Goal: Information Seeking & Learning: Learn about a topic

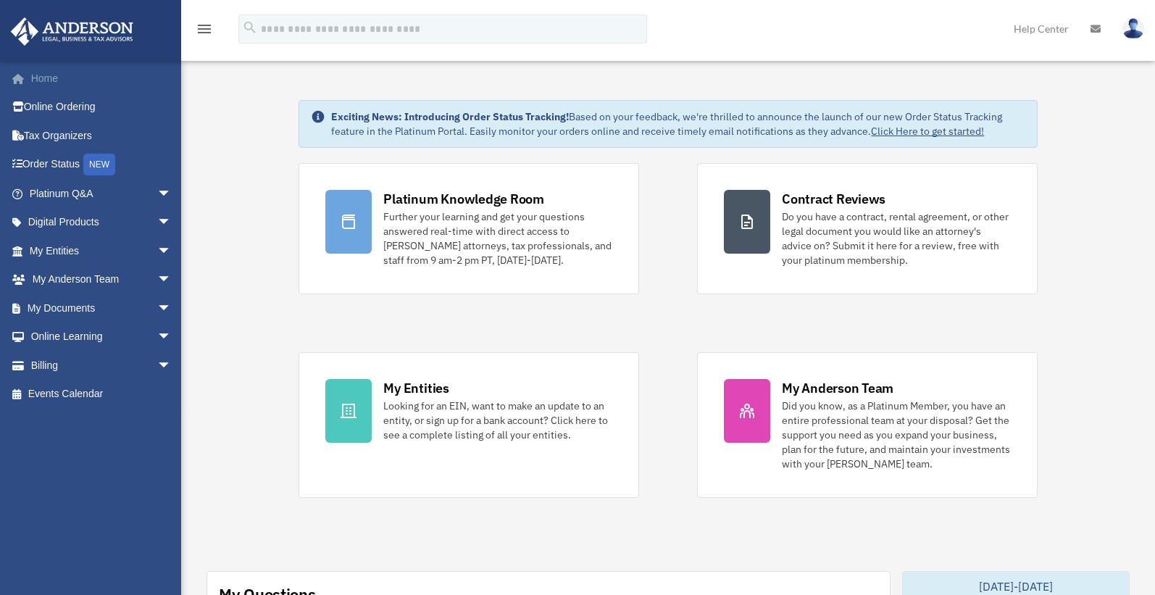
click at [36, 77] on link "Home" at bounding box center [101, 78] width 183 height 29
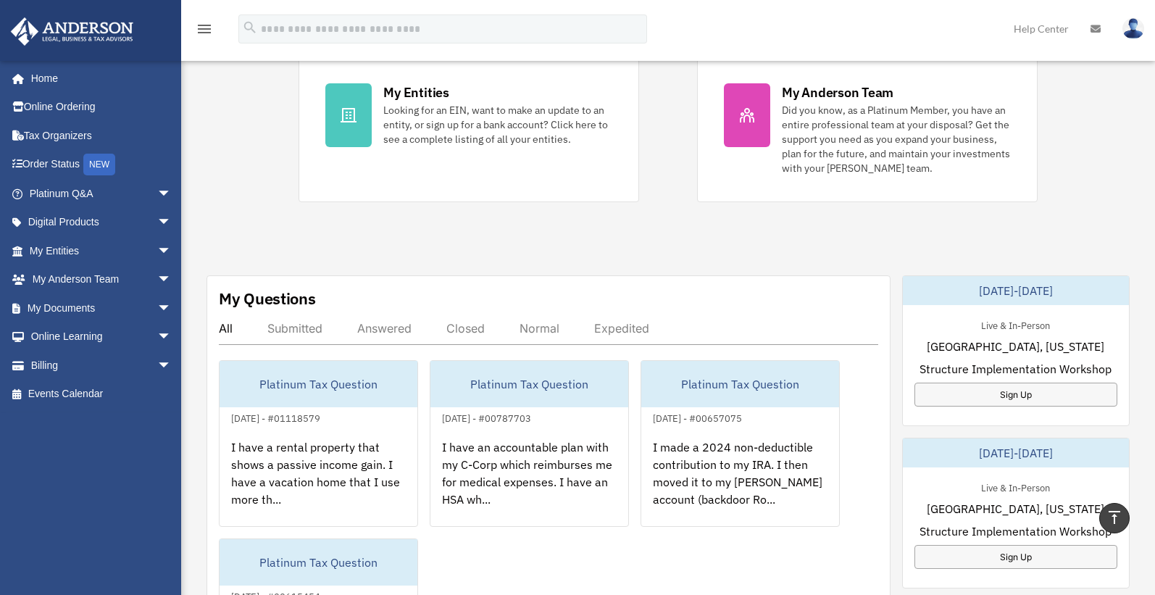
scroll to position [370, 0]
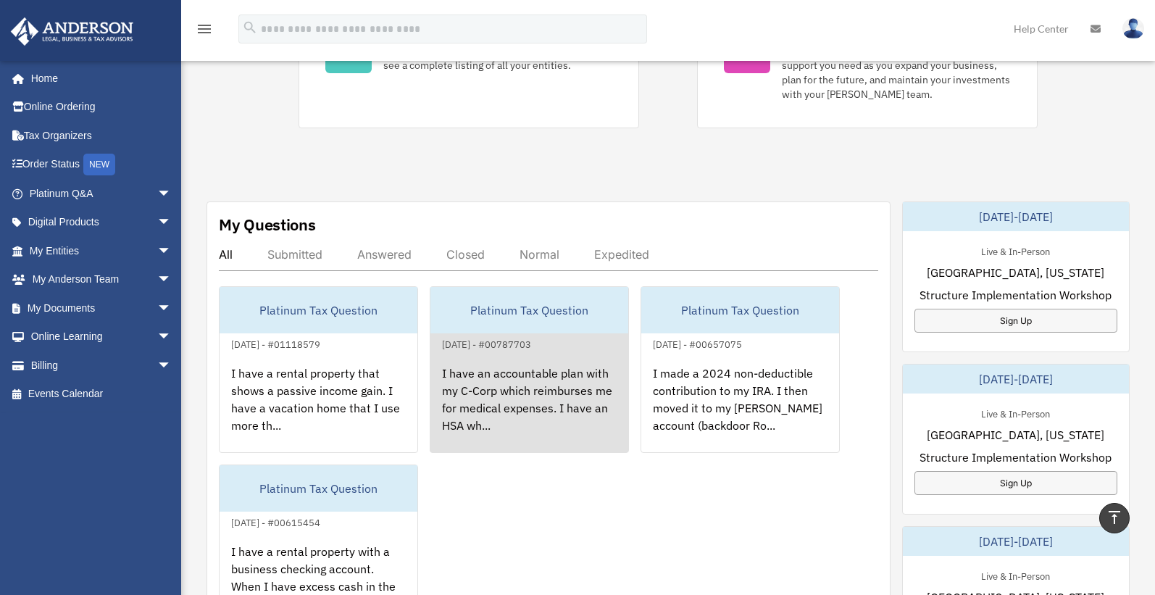
click at [518, 385] on div "I have an accountable plan with my C-Corp which reimburses me for medical expen…" at bounding box center [530, 409] width 198 height 113
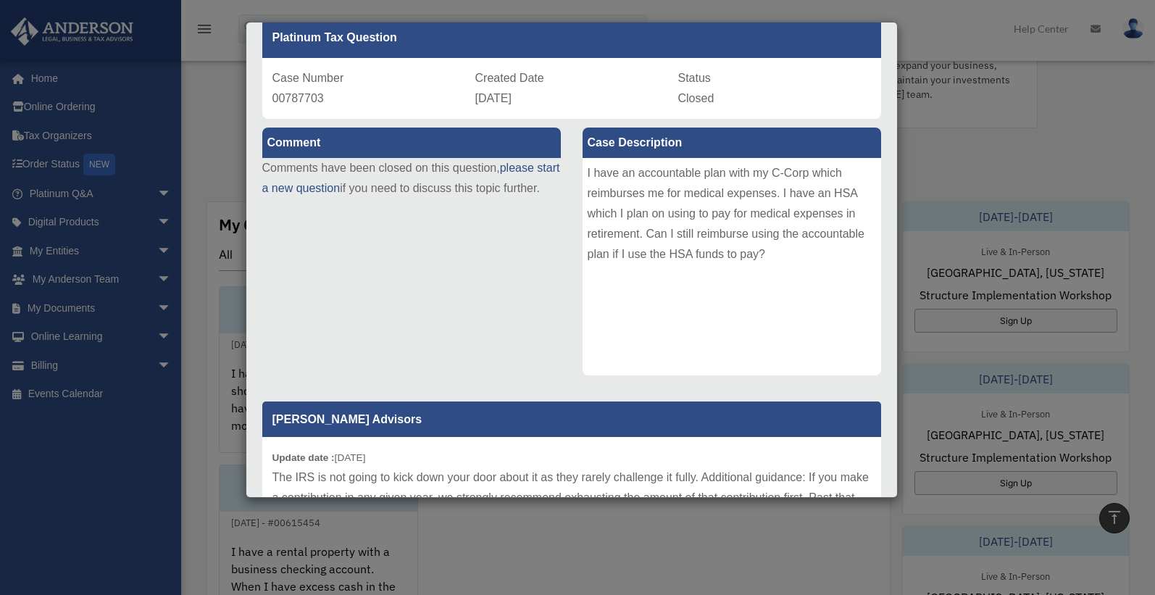
scroll to position [0, 0]
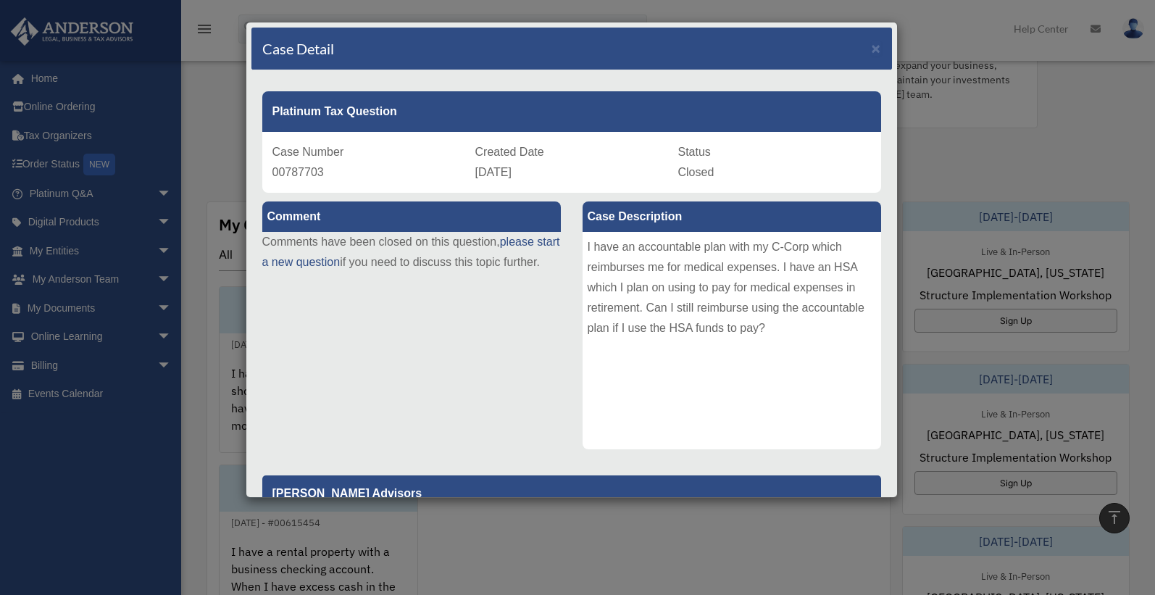
click at [860, 45] on div "Case Detail ×" at bounding box center [572, 49] width 641 height 43
click at [859, 47] on div "Case Detail ×" at bounding box center [572, 49] width 641 height 43
click at [872, 43] on span "×" at bounding box center [876, 48] width 9 height 17
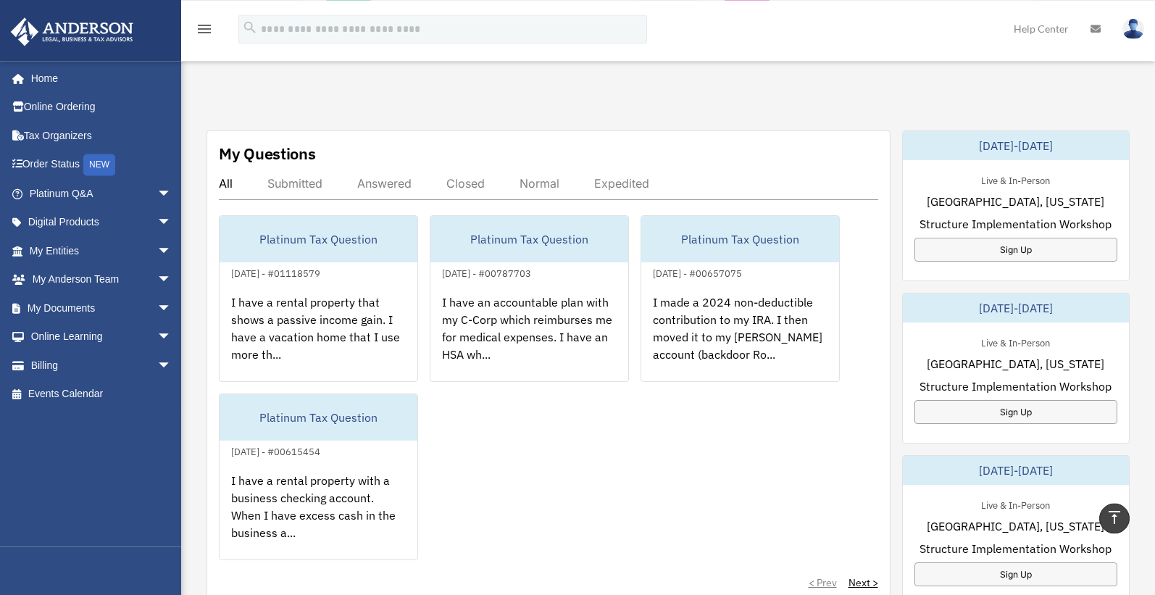
scroll to position [444, 0]
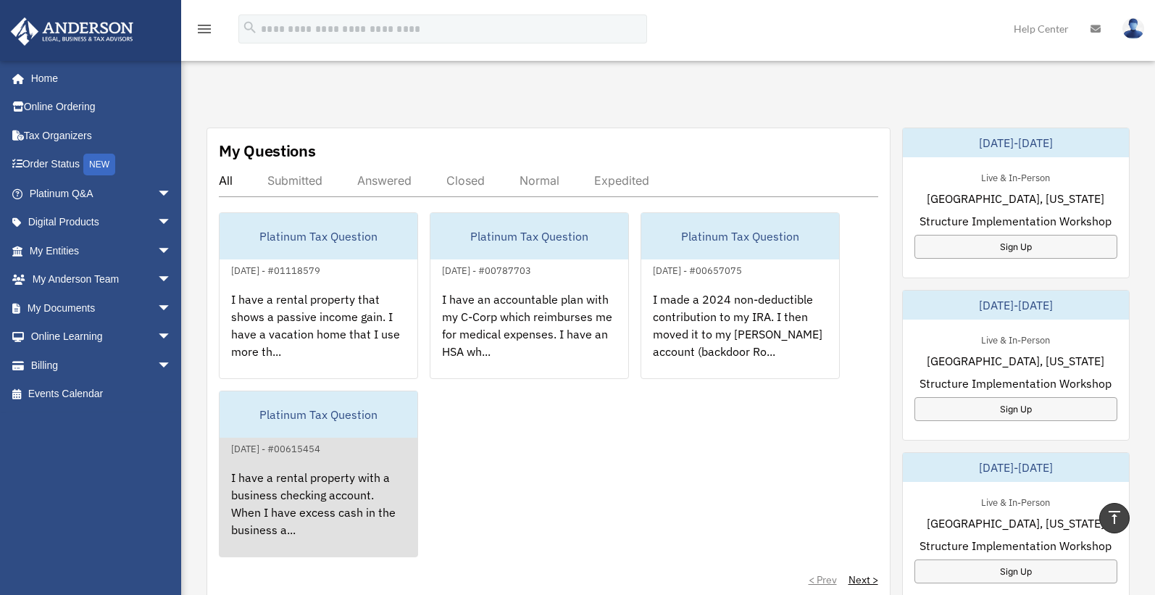
click at [311, 502] on div "I have a rental property with a business checking account. When I have excess c…" at bounding box center [319, 513] width 198 height 113
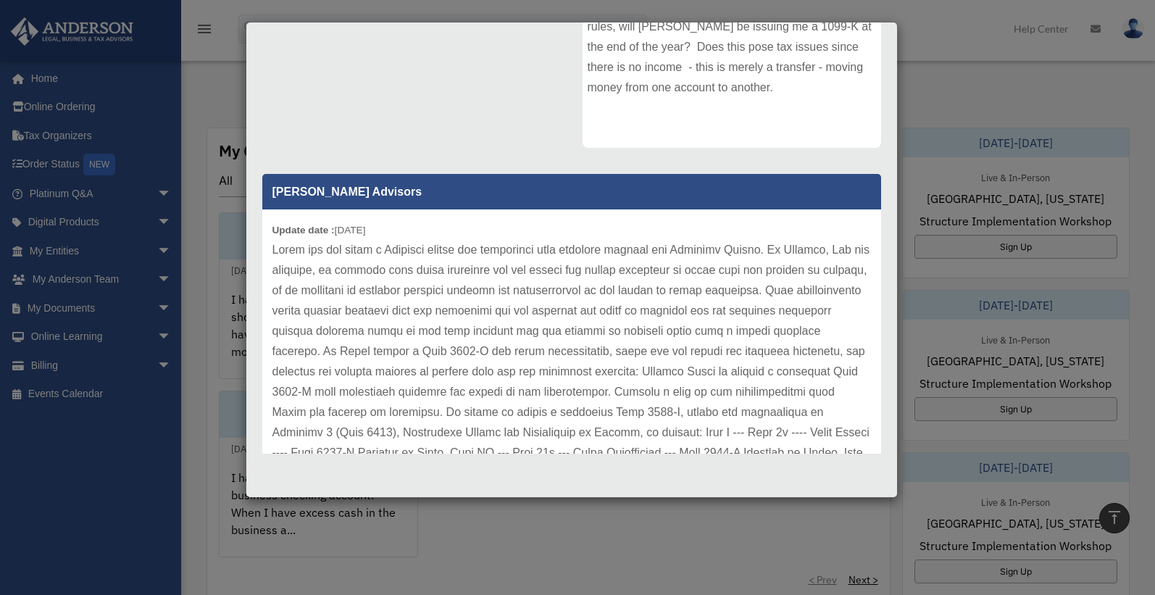
scroll to position [0, 0]
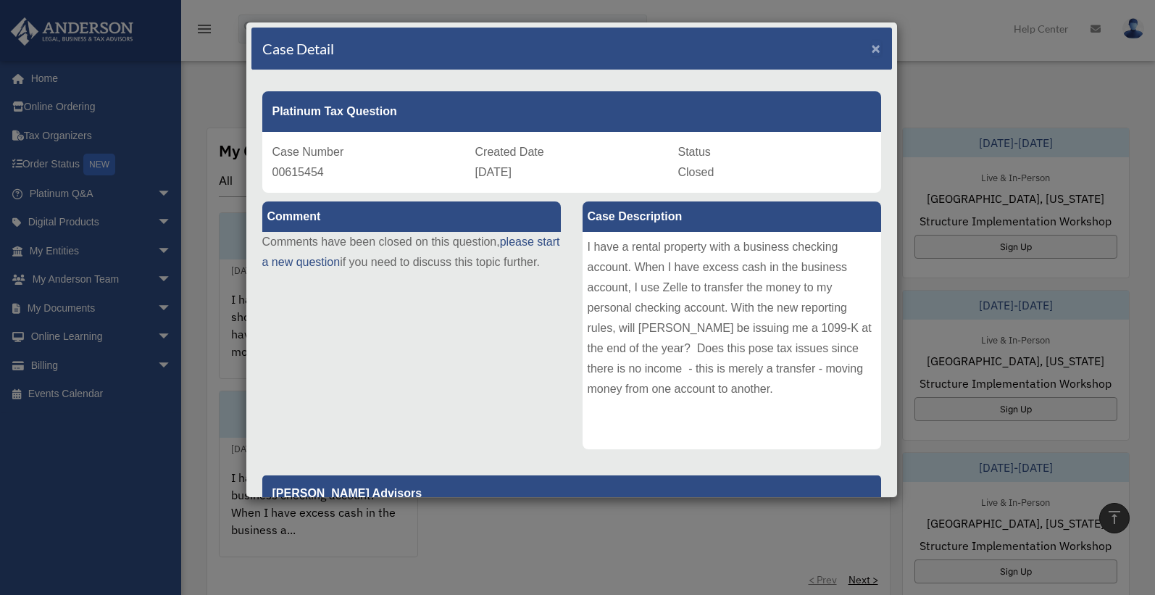
click at [872, 51] on span "×" at bounding box center [876, 48] width 9 height 17
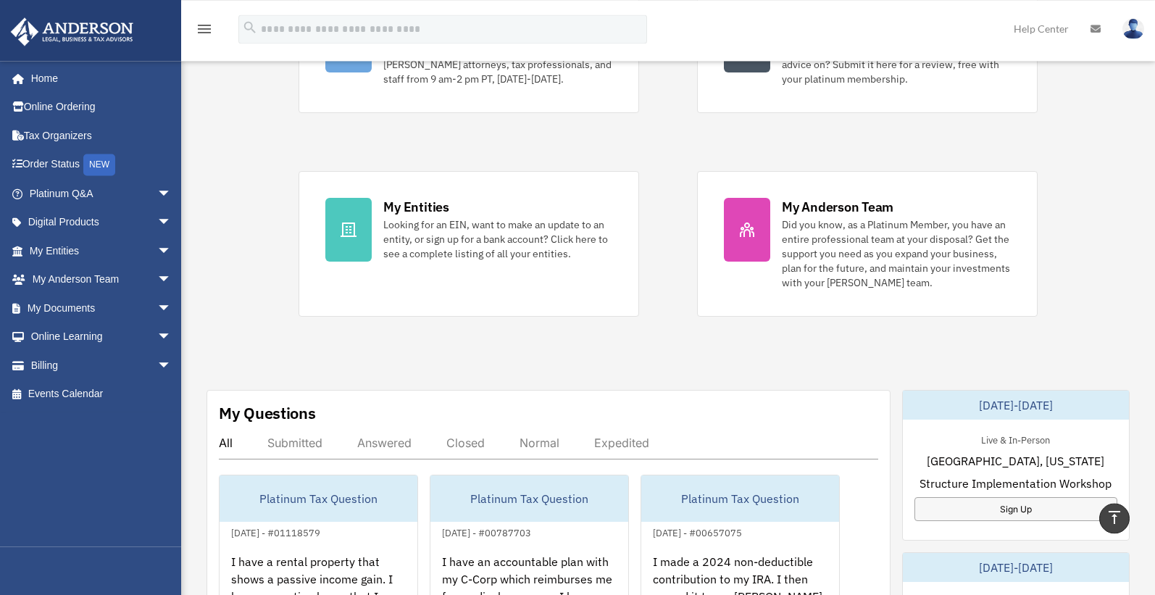
scroll to position [148, 0]
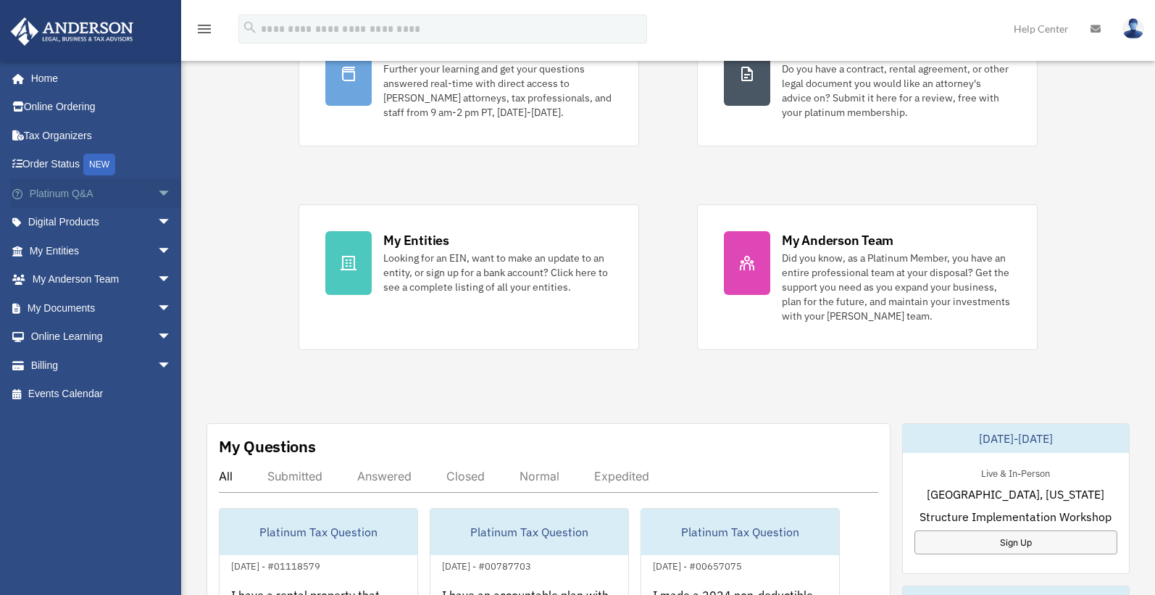
click at [157, 187] on span "arrow_drop_down" at bounding box center [171, 194] width 29 height 30
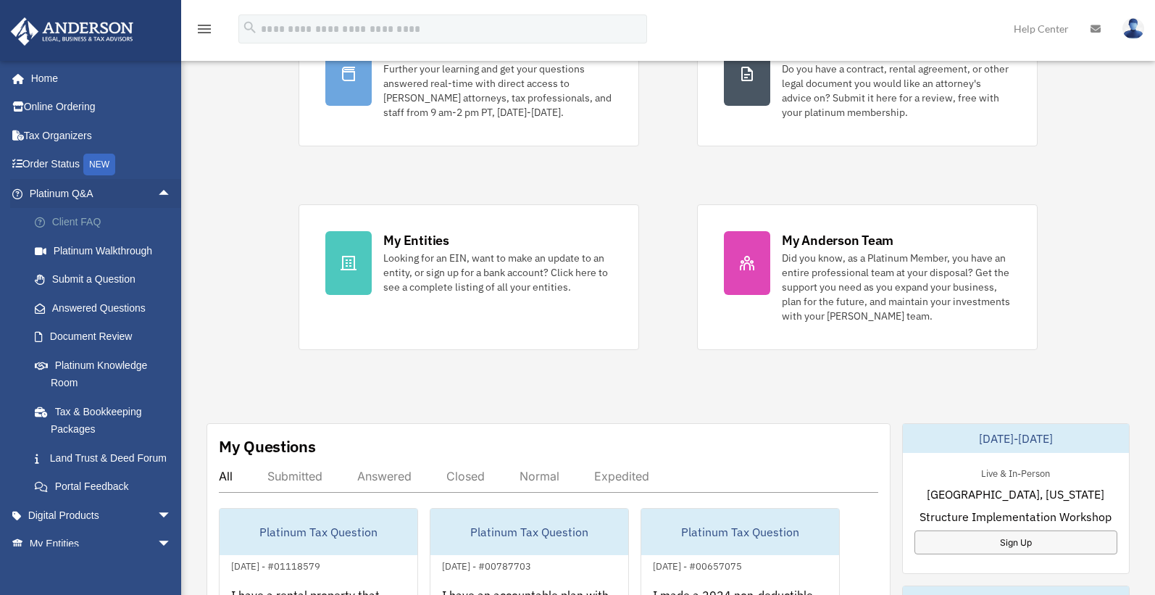
click at [75, 215] on link "Client FAQ" at bounding box center [106, 222] width 173 height 29
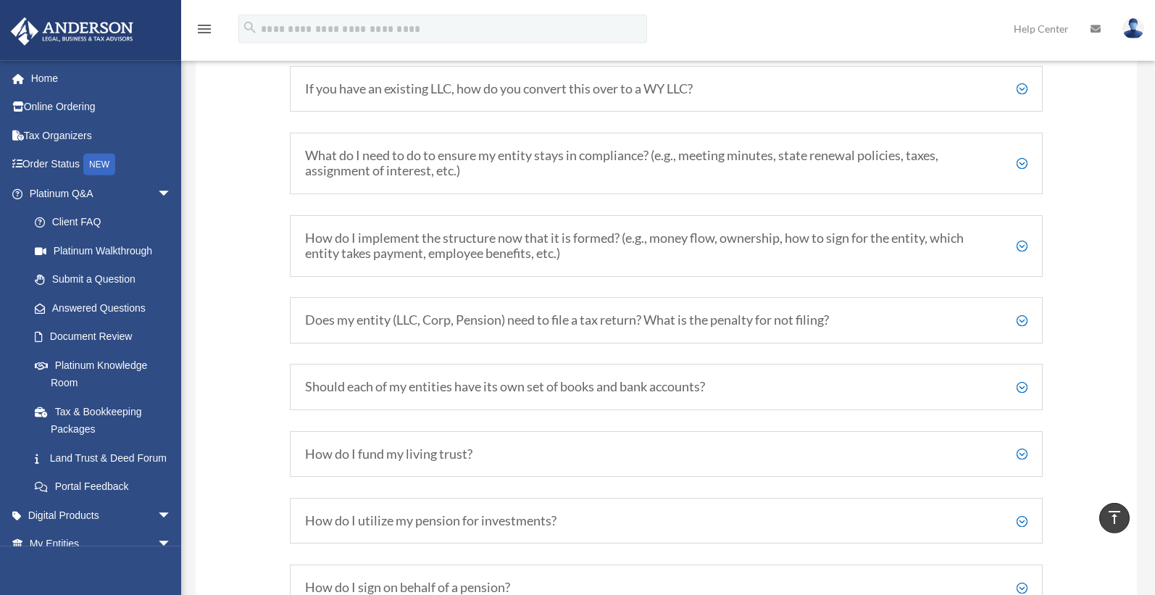
scroll to position [2130, 0]
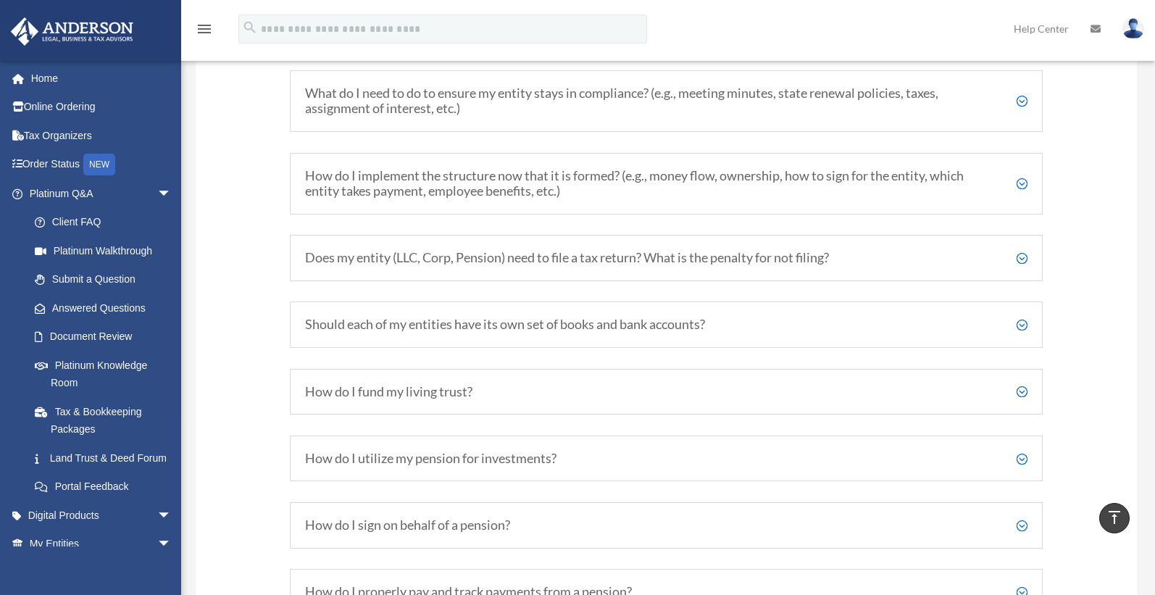
click at [373, 388] on h5 "How do I fund my living trust?" at bounding box center [666, 392] width 723 height 16
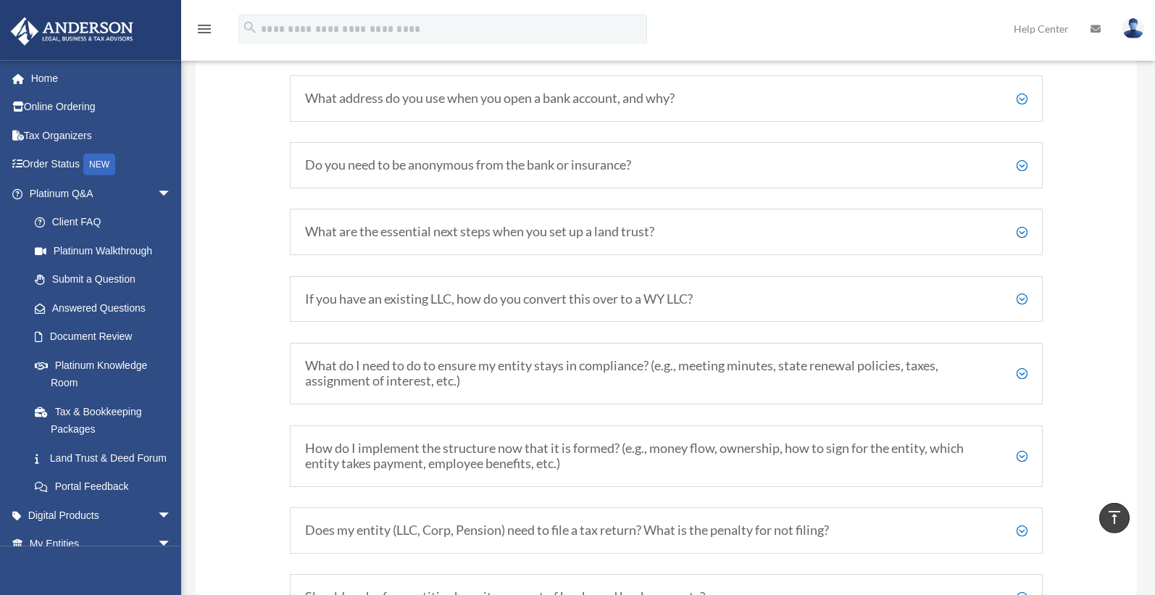
scroll to position [1834, 0]
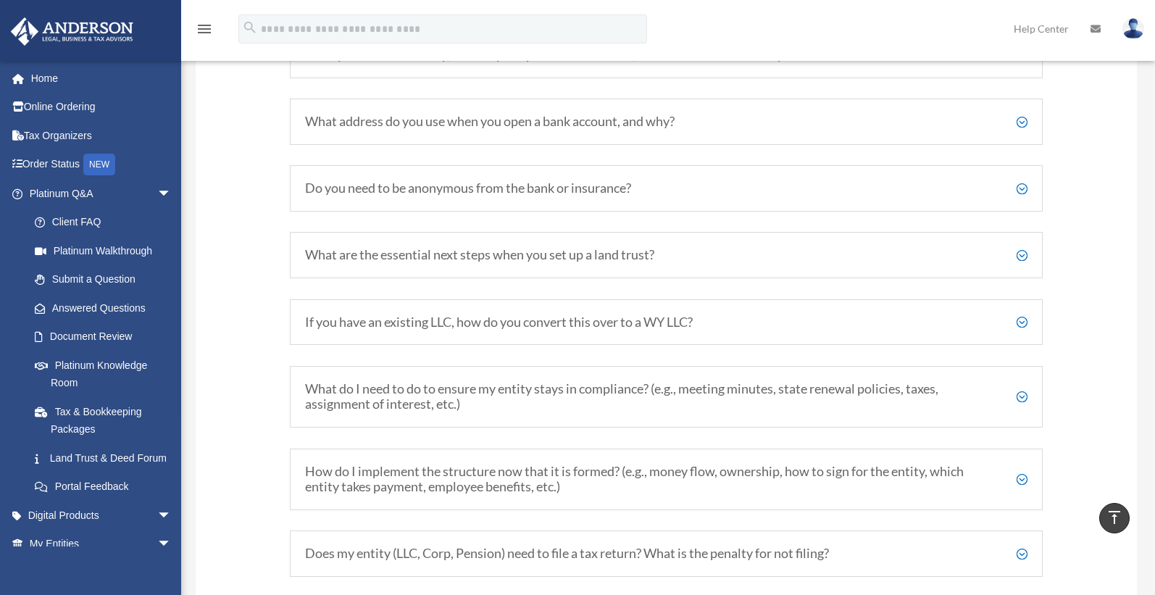
click at [1023, 394] on h5 "What do I need to do to ensure my entity stays in compliance? (e.g., meeting mi…" at bounding box center [666, 396] width 723 height 31
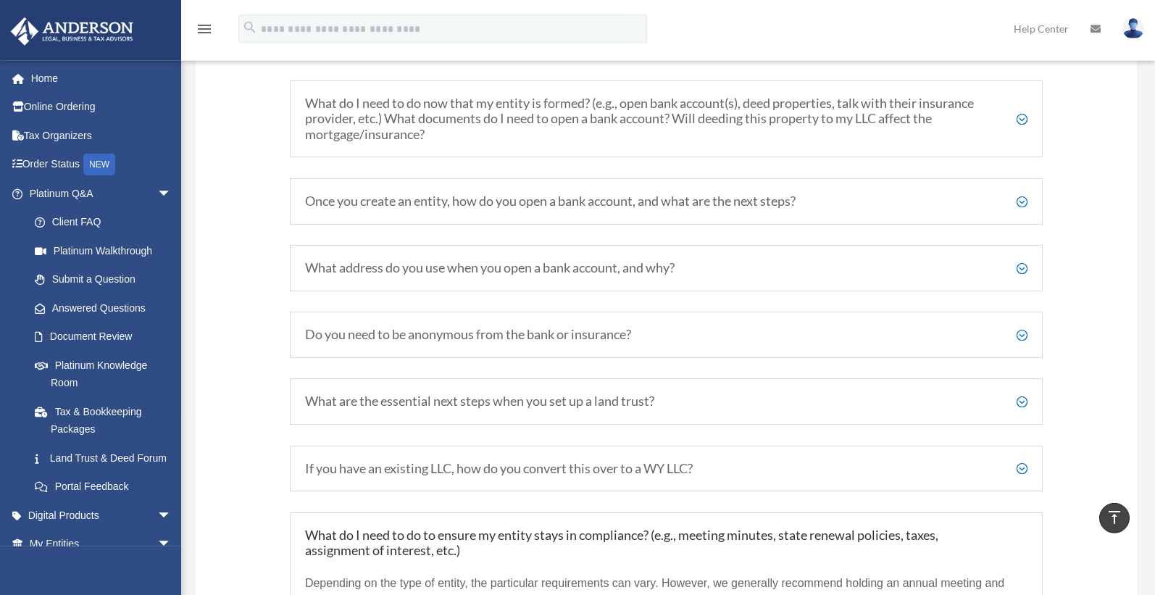
scroll to position [1687, 0]
click at [1024, 402] on h5 "What are the essential next steps when you set up a land trust?" at bounding box center [666, 403] width 723 height 16
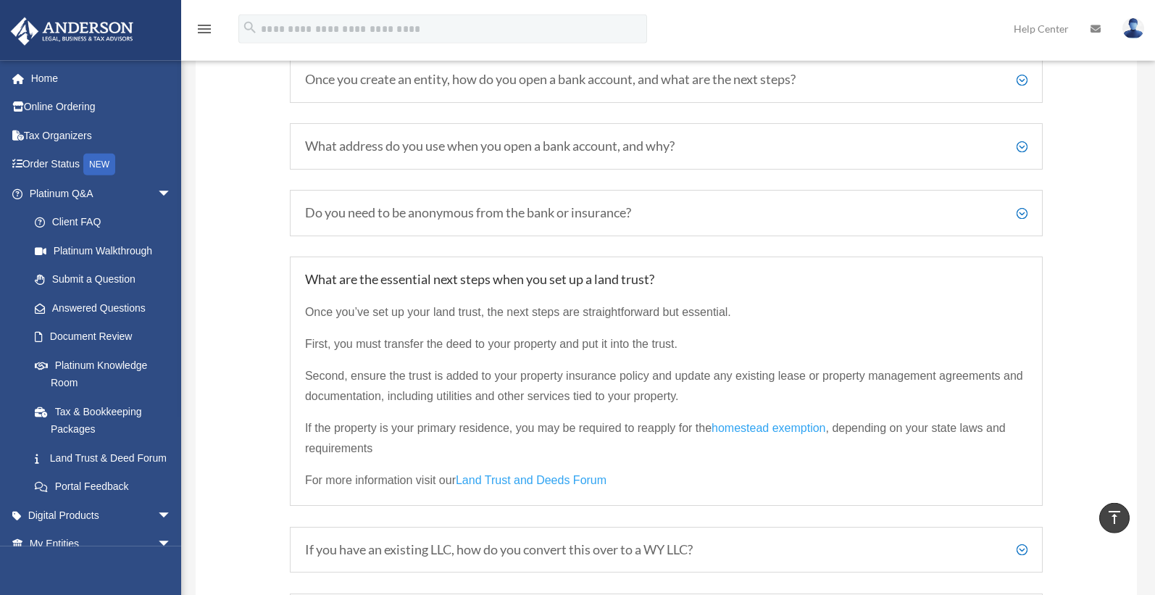
scroll to position [1834, 0]
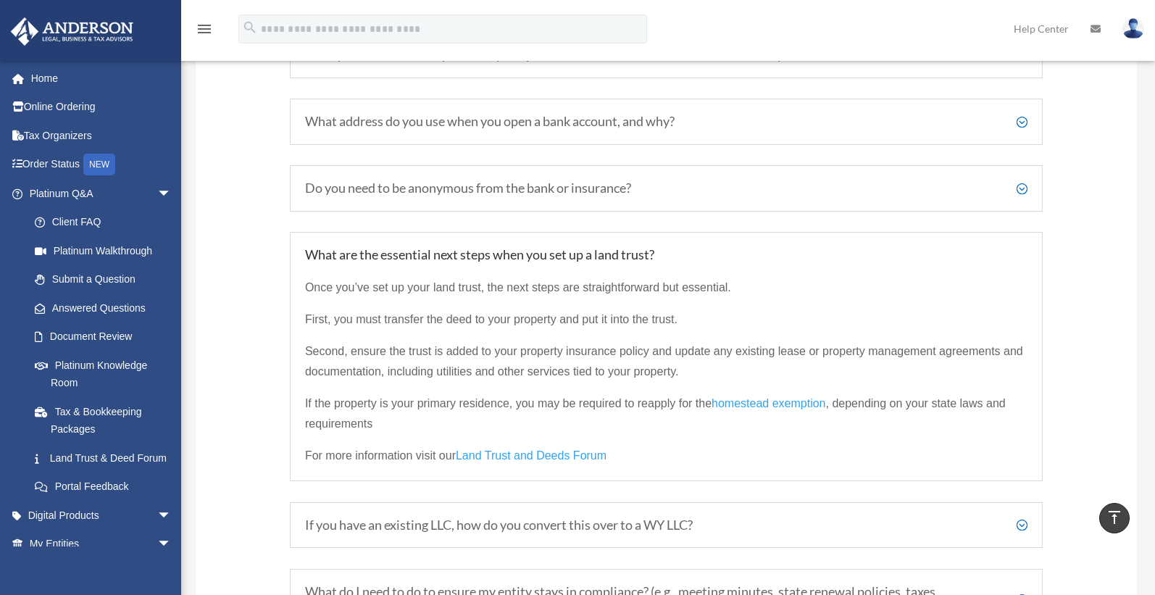
click at [878, 288] on p "Once you’ve set up your land trust, the next steps are straightforward but esse…" at bounding box center [666, 294] width 723 height 32
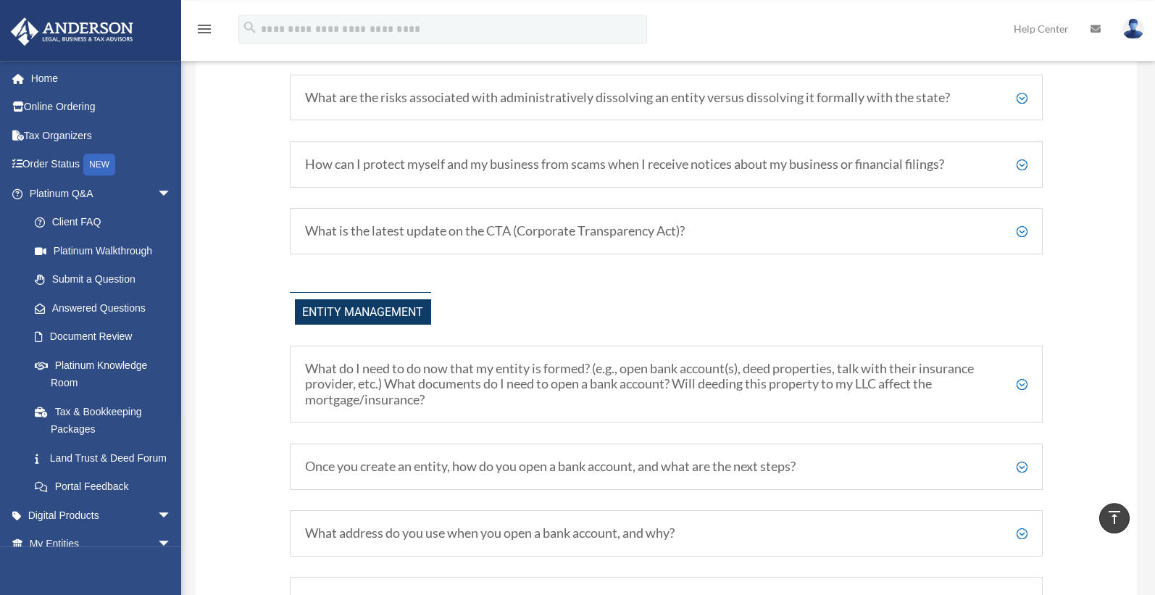
scroll to position [1391, 0]
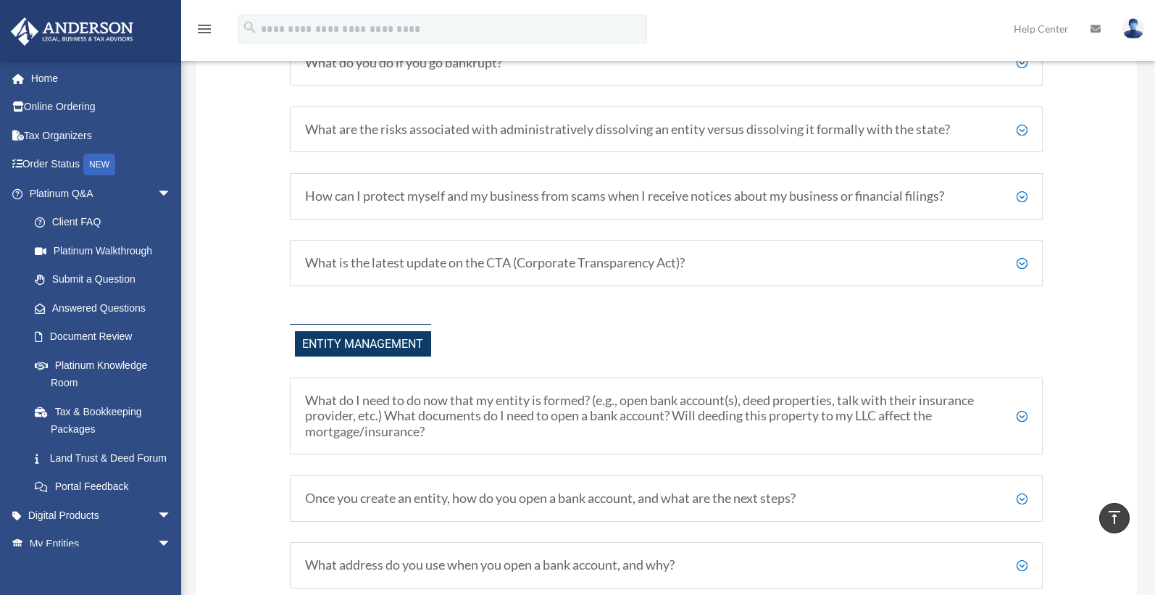
click at [1021, 267] on h5 "What is the latest update on the CTA (Corporate Transparency Act)?" at bounding box center [666, 263] width 723 height 16
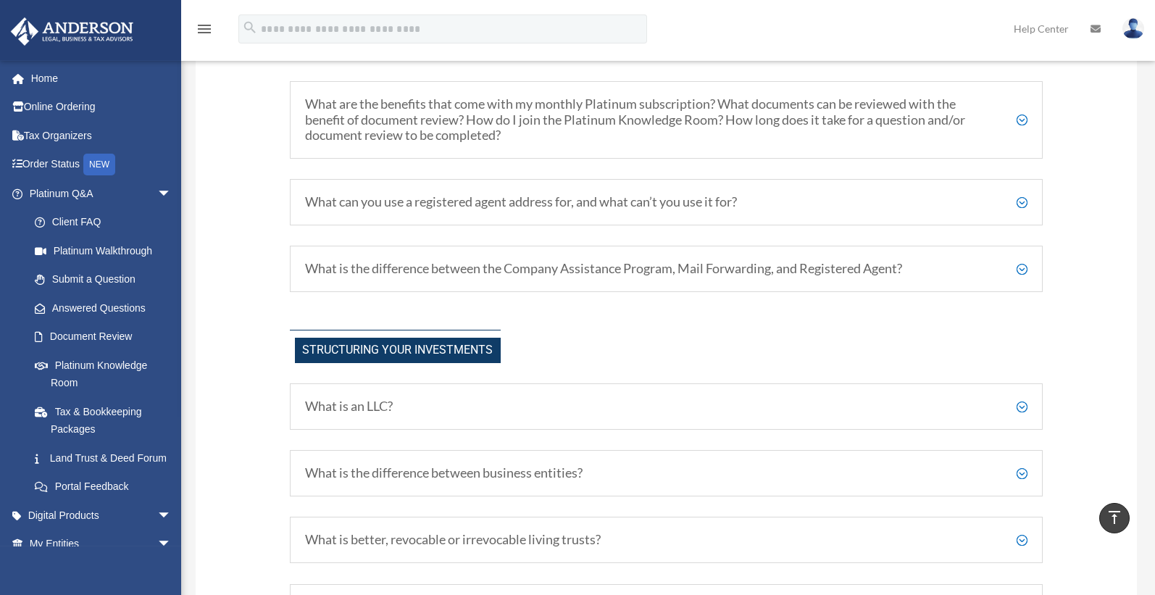
scroll to position [504, 0]
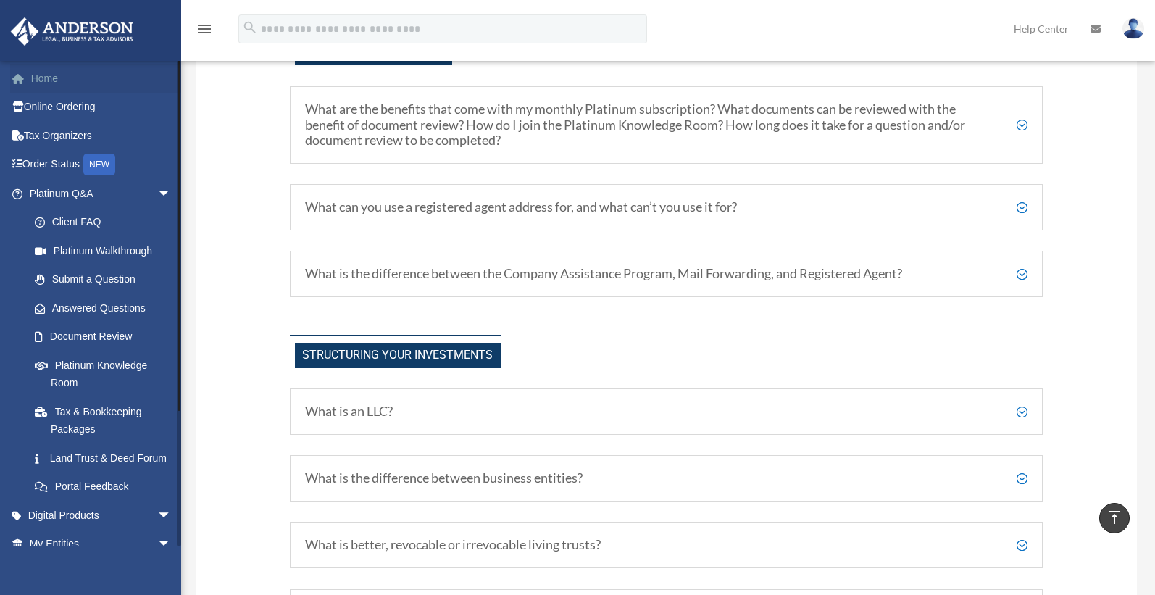
click at [55, 75] on link "Home" at bounding box center [101, 78] width 183 height 29
